Goal: Transaction & Acquisition: Purchase product/service

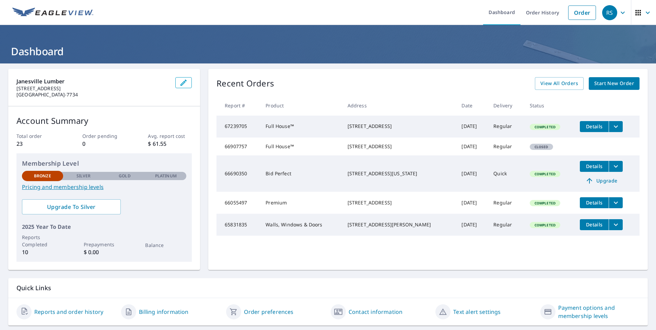
click at [600, 88] on span "Start New Order" at bounding box center [615, 83] width 40 height 9
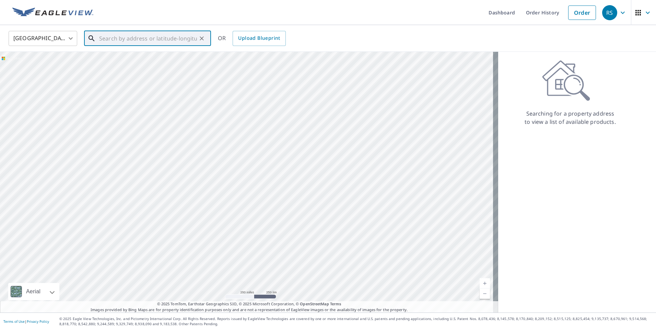
click at [117, 38] on input "text" at bounding box center [148, 38] width 98 height 19
click at [128, 60] on span "[STREET_ADDRESS]" at bounding box center [152, 58] width 108 height 8
type input "[STREET_ADDRESS]"
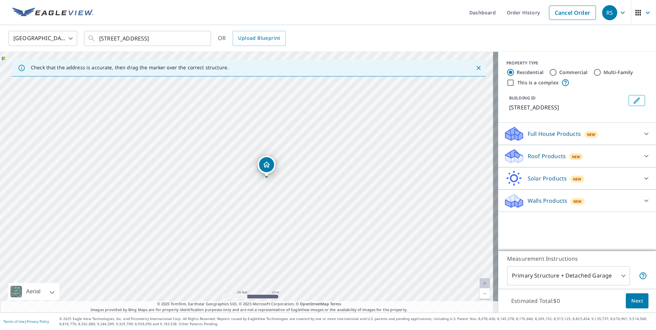
drag, startPoint x: 250, startPoint y: 195, endPoint x: 286, endPoint y: 209, distance: 38.8
click at [286, 209] on div "[STREET_ADDRESS]" at bounding box center [249, 182] width 498 height 261
drag, startPoint x: 286, startPoint y: 209, endPoint x: 280, endPoint y: 168, distance: 41.7
click at [280, 168] on div "[STREET_ADDRESS]" at bounding box center [249, 182] width 498 height 261
click at [571, 135] on p "Full House Products" at bounding box center [554, 134] width 53 height 8
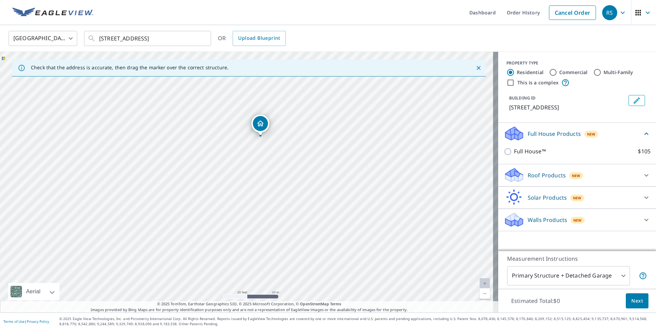
click at [571, 135] on p "Full House Products" at bounding box center [554, 134] width 53 height 8
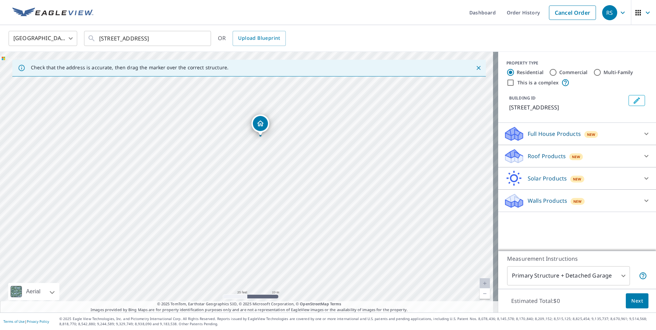
click at [564, 206] on div "Walls Products New" at bounding box center [571, 201] width 135 height 16
click at [564, 135] on p "Full House Products" at bounding box center [554, 134] width 53 height 8
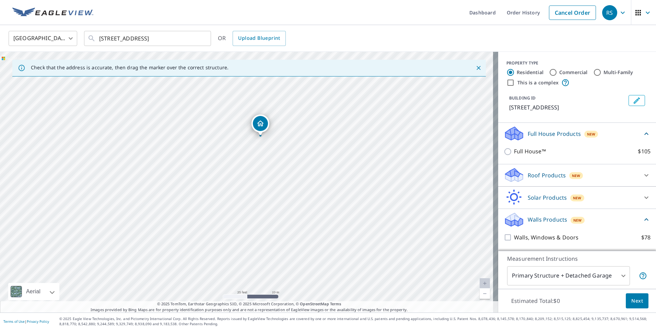
scroll to position [19, 0]
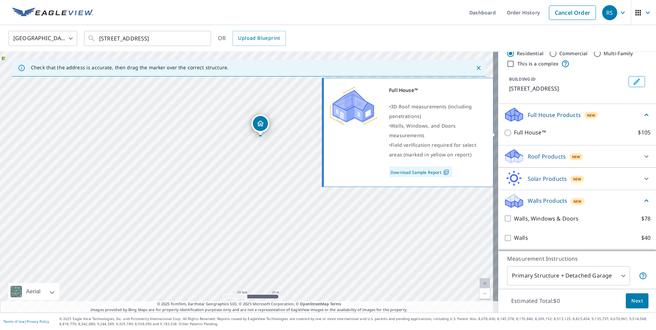
click at [505, 135] on input "Full House™ $105" at bounding box center [509, 133] width 10 height 8
checkbox input "true"
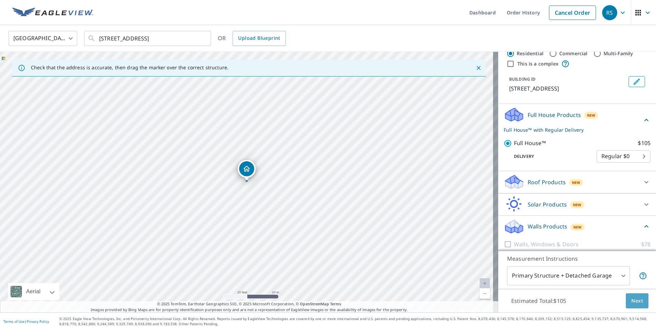
click at [636, 299] on span "Next" at bounding box center [638, 301] width 12 height 9
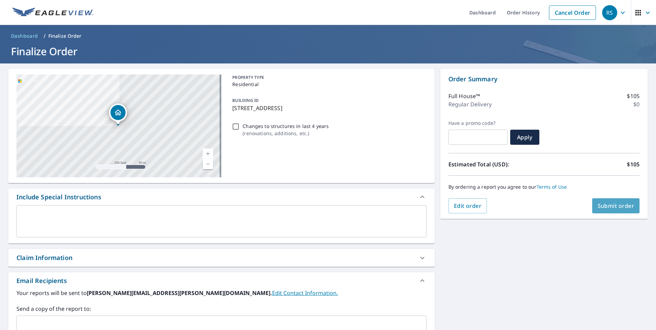
click at [608, 206] on span "Submit order" at bounding box center [616, 206] width 37 height 8
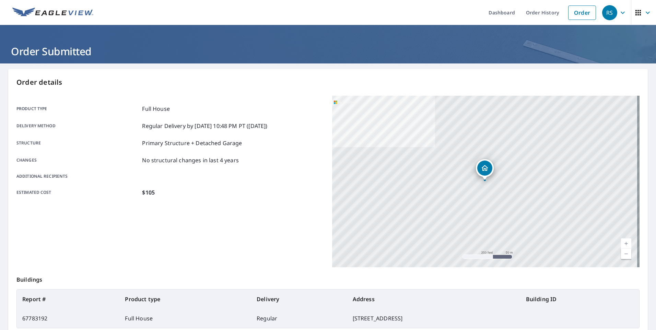
click at [621, 13] on icon "button" at bounding box center [623, 12] width 4 height 2
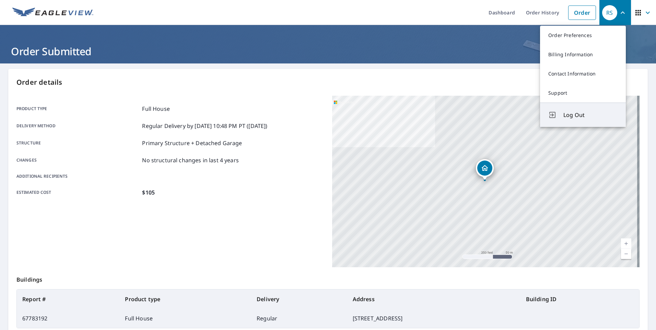
click at [563, 112] on button "Log Out" at bounding box center [583, 115] width 86 height 24
